Goal: Information Seeking & Learning: Learn about a topic

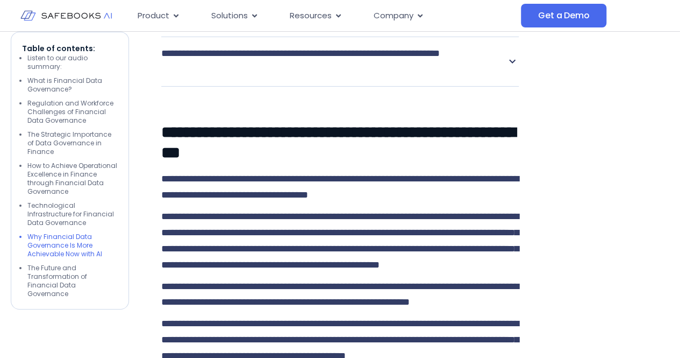
scroll to position [3979, 0]
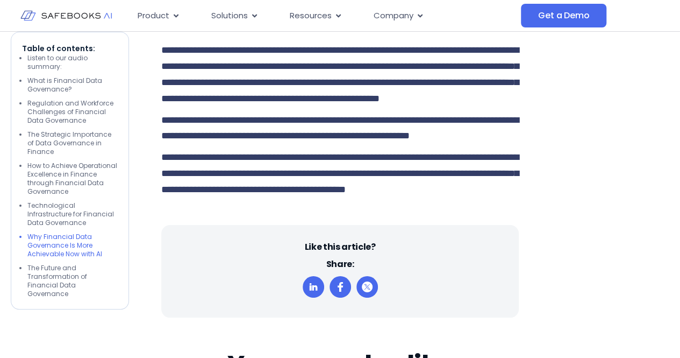
drag, startPoint x: 159, startPoint y: 120, endPoint x: 297, endPoint y: 275, distance: 207.6
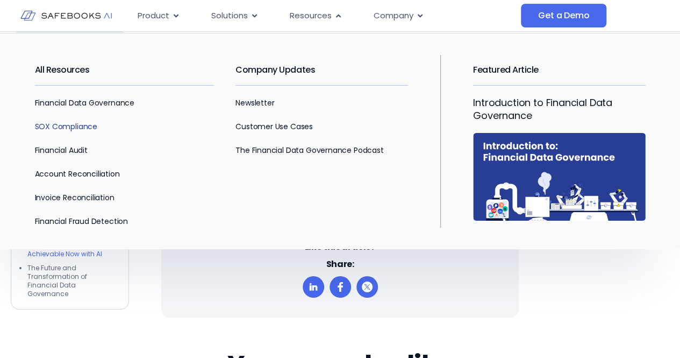
click at [84, 127] on link "SOX Compliance" at bounding box center [66, 126] width 62 height 11
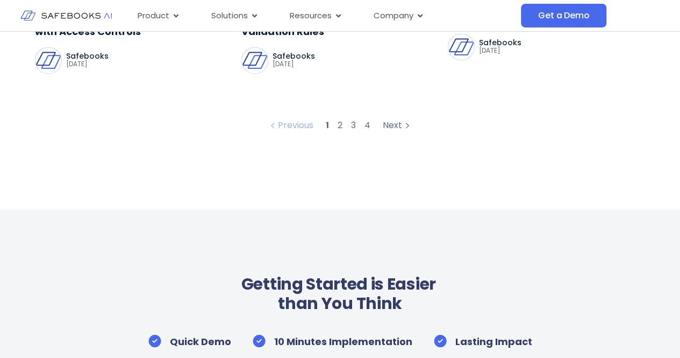
scroll to position [752, 0]
